Goal: Task Accomplishment & Management: Use online tool/utility

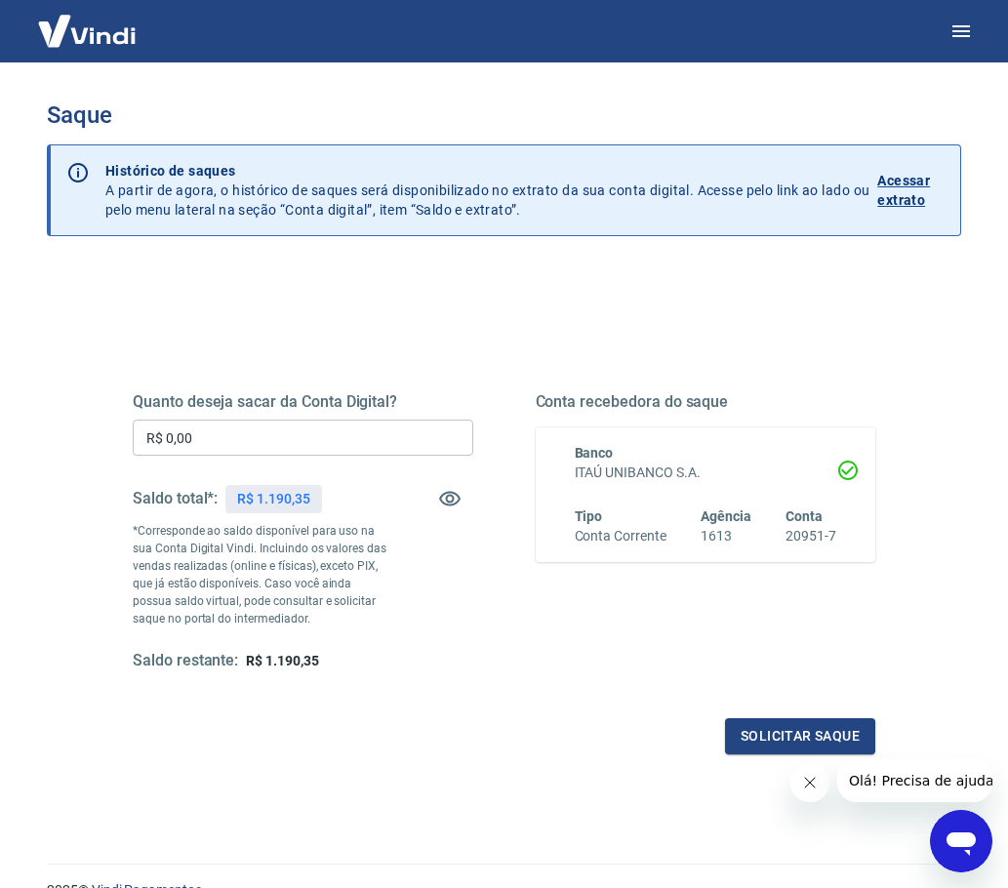
click at [274, 436] on input "R$ 0,00" at bounding box center [303, 438] width 341 height 36
type input "R$ 600,00"
click at [345, 323] on div "Quanto deseja sacar da Conta Digital? R$ 600,00 ​ Saldo total*: R$ 1.190,35 *Co…" at bounding box center [503, 541] width 789 height 471
